Goal: Transaction & Acquisition: Purchase product/service

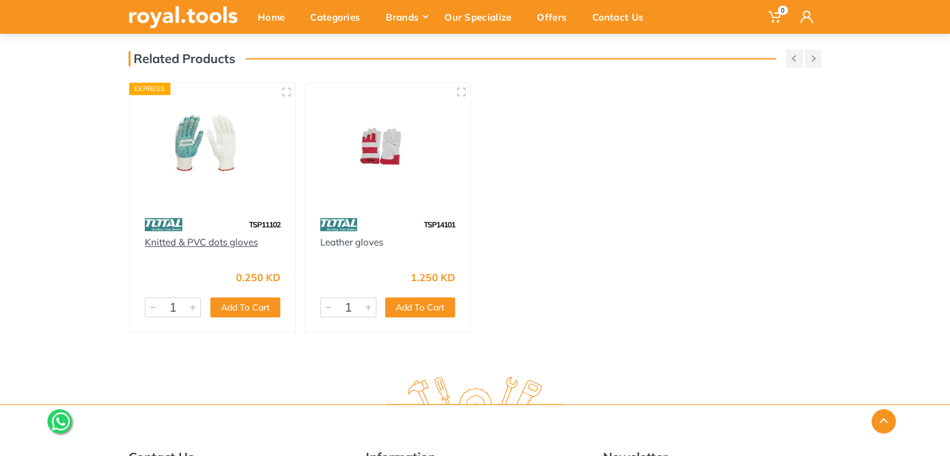
scroll to position [312, 0]
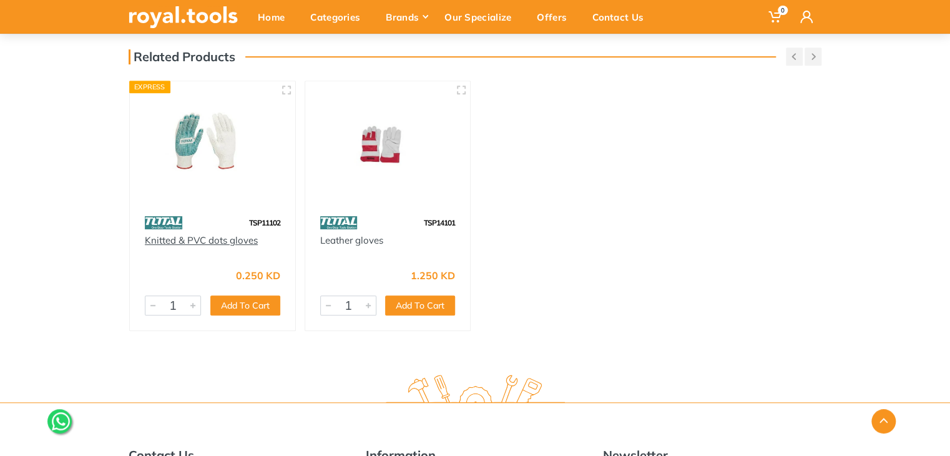
click at [202, 238] on link "Knitted & PVC dots gloves" at bounding box center [201, 240] width 113 height 12
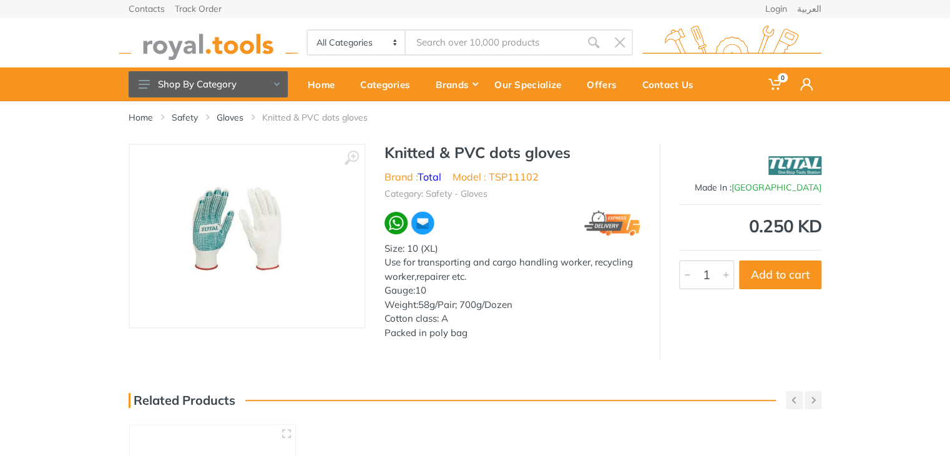
click at [649, 318] on div "Knitted & PVC dots gloves Brand : Total Model : TSP11102 Category: Safety - Glo…" at bounding box center [512, 246] width 293 height 204
drag, startPoint x: 386, startPoint y: 150, endPoint x: 553, endPoint y: 335, distance: 248.5
click at [553, 335] on div "Knitted & PVC dots gloves Brand : Total Model : TSP11102 Category: Safety - Glo…" at bounding box center [512, 246] width 293 height 204
click at [525, 339] on div "Size: 10 (XL) Use for transporting and cargo handling worker, recycling worker,…" at bounding box center [513, 291] width 256 height 99
drag, startPoint x: 385, startPoint y: 247, endPoint x: 474, endPoint y: 340, distance: 128.5
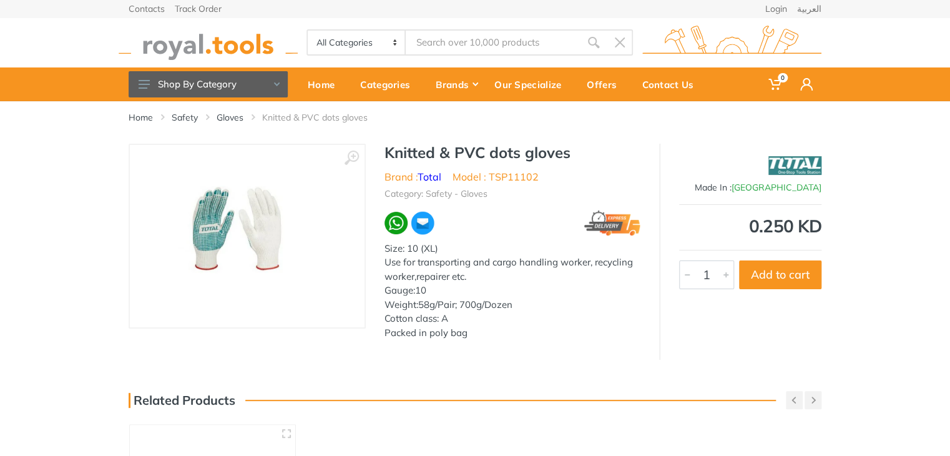
click at [474, 340] on div "Knitted & PVC dots gloves Brand : Total Model : TSP11102 Category: Safety - Glo…" at bounding box center [512, 246] width 293 height 204
click at [472, 206] on div "Knitted & PVC dots gloves Brand : Total Model : TSP11102 Category: Safety - Glo…" at bounding box center [512, 246] width 293 height 204
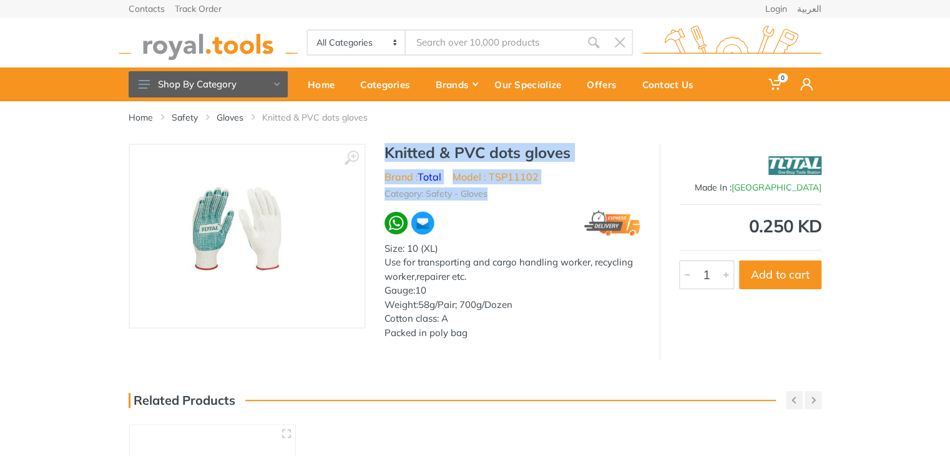
drag, startPoint x: 487, startPoint y: 194, endPoint x: 377, endPoint y: 147, distance: 119.5
click at [377, 147] on div "Knitted & PVC dots gloves Brand : Total Model : TSP11102 Category: Safety - Glo…" at bounding box center [512, 246] width 293 height 204
